Goal: Information Seeking & Learning: Learn about a topic

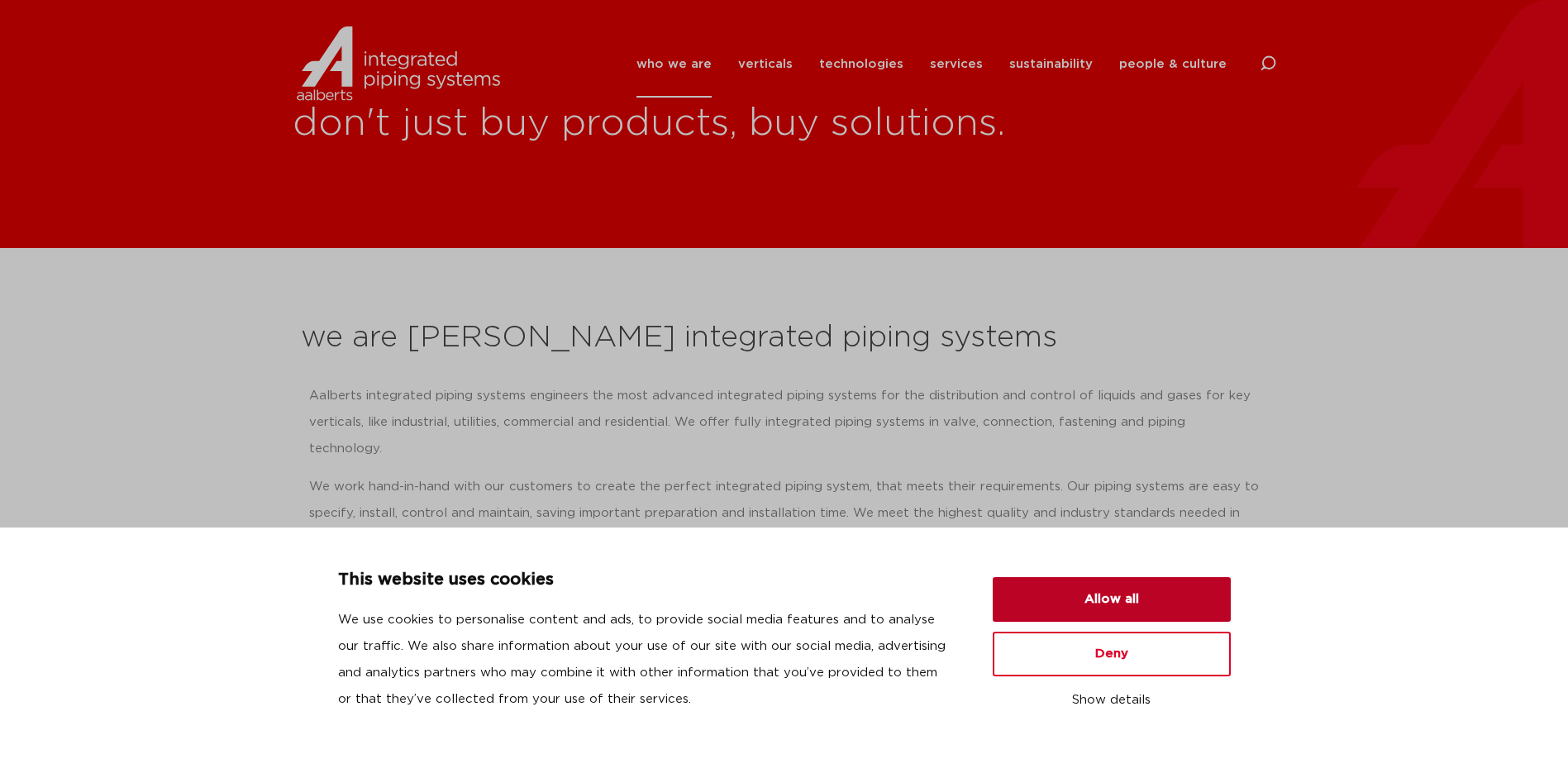
click at [1098, 593] on button "Allow all" at bounding box center [1112, 600] width 238 height 44
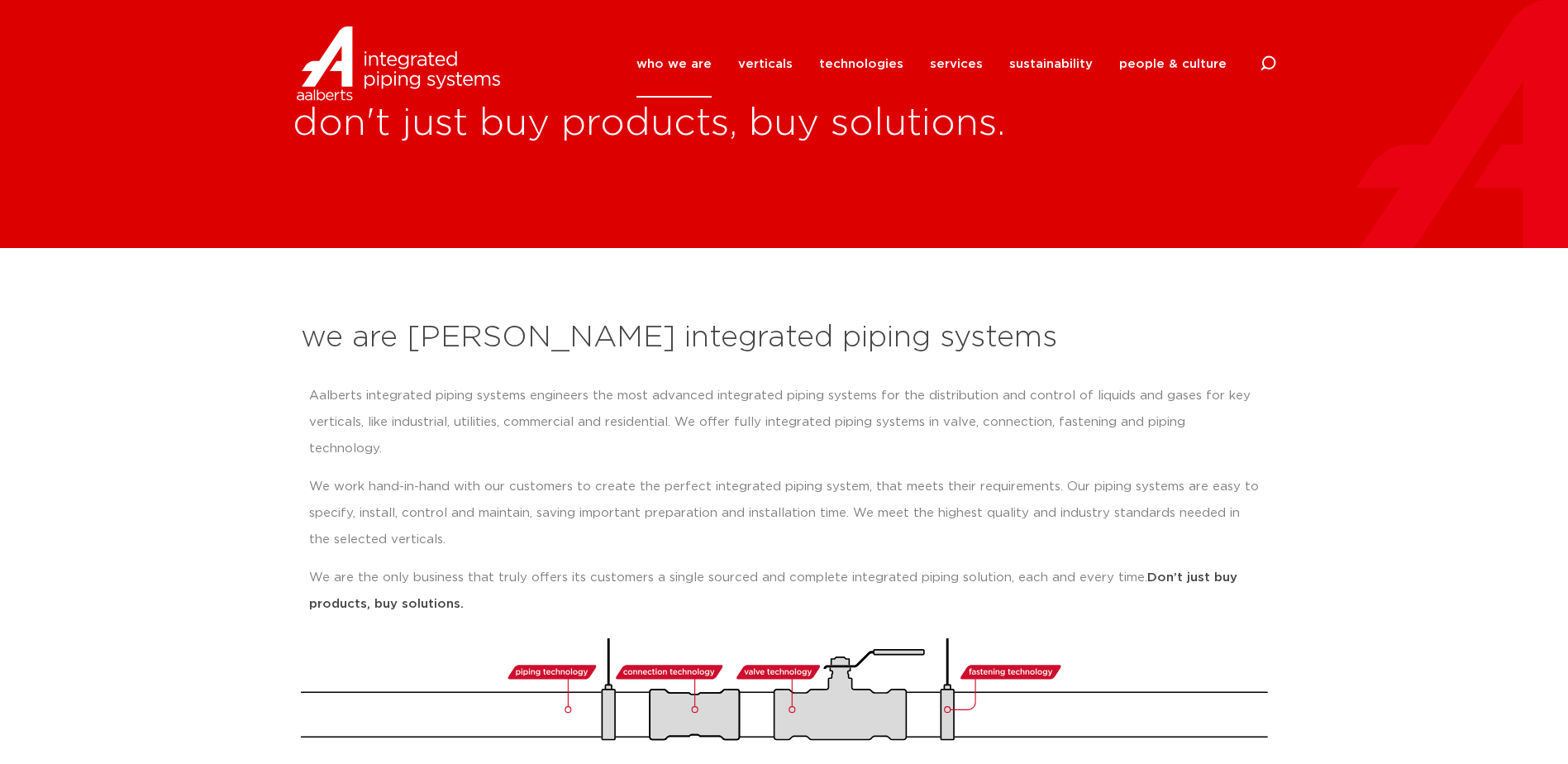
click at [662, 430] on p "Aalberts integrated piping systems engineers the most advanced integrated pipin…" at bounding box center [784, 422] width 950 height 80
click at [856, 64] on link "technologies" at bounding box center [861, 64] width 85 height 67
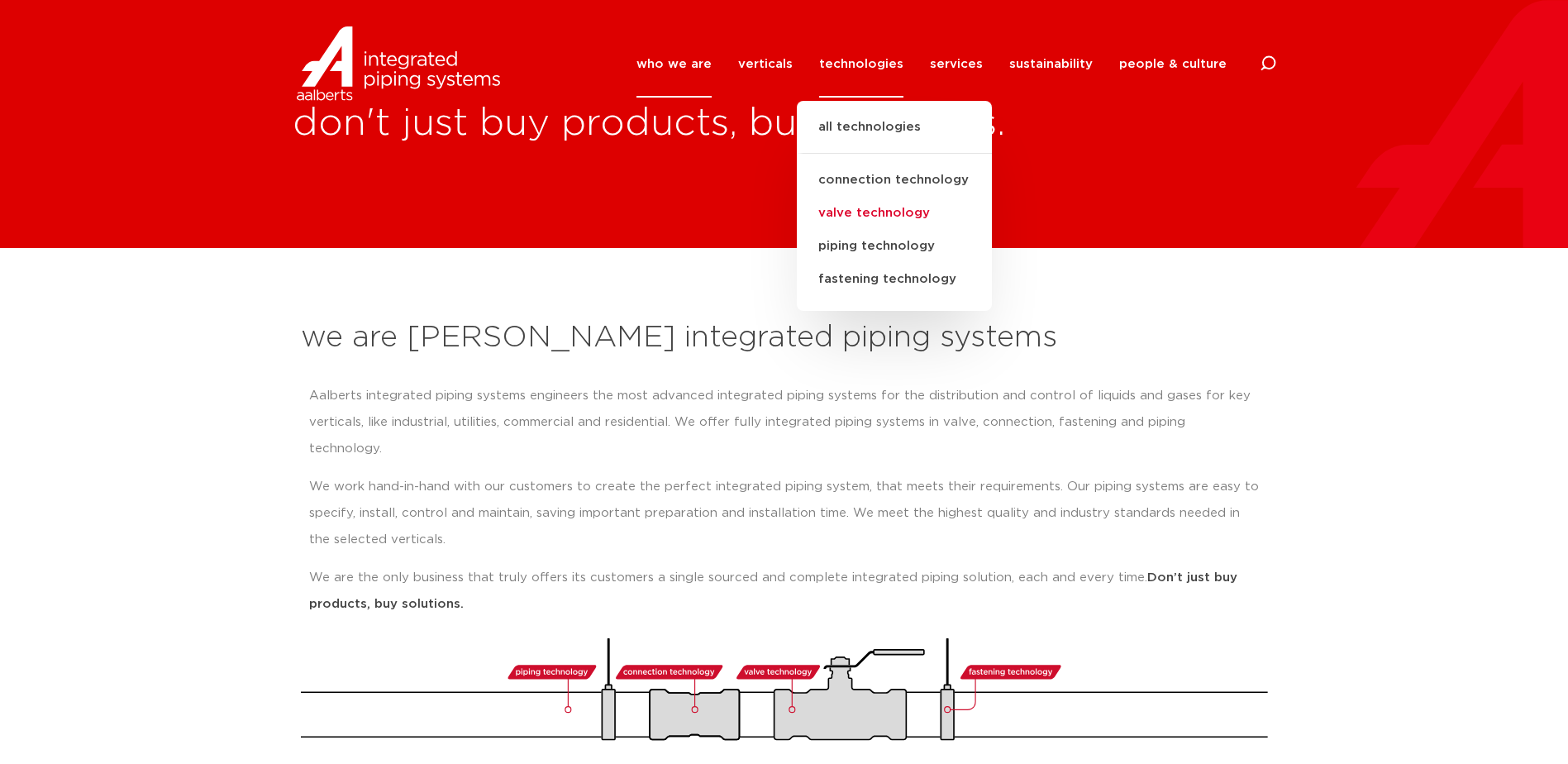
click at [891, 210] on link "valve technology" at bounding box center [895, 213] width 195 height 33
